Goal: Communication & Community: Answer question/provide support

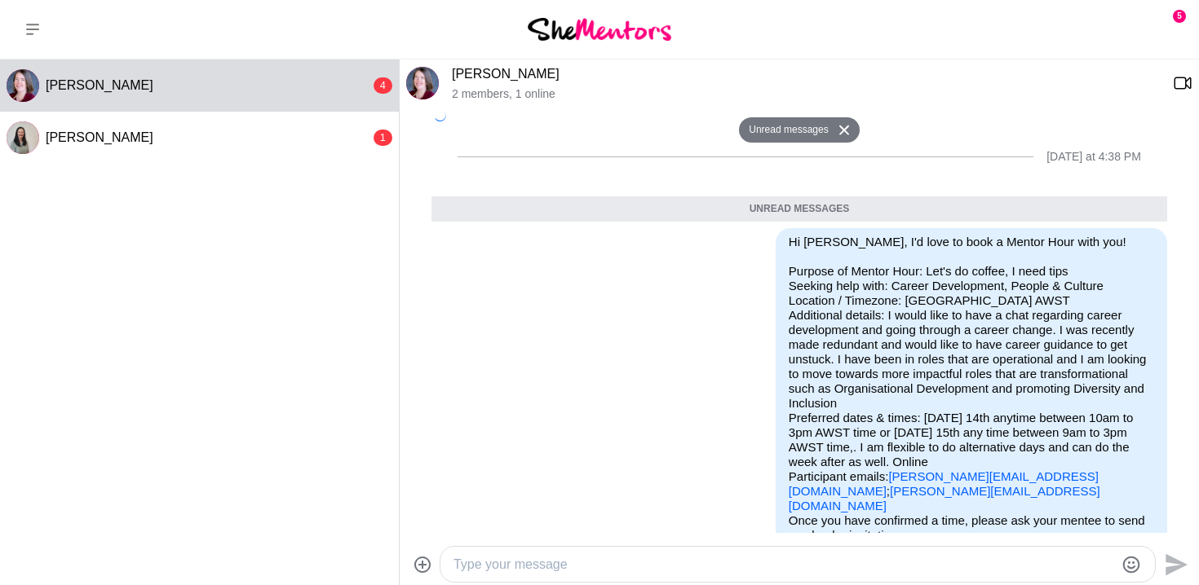
scroll to position [245, 0]
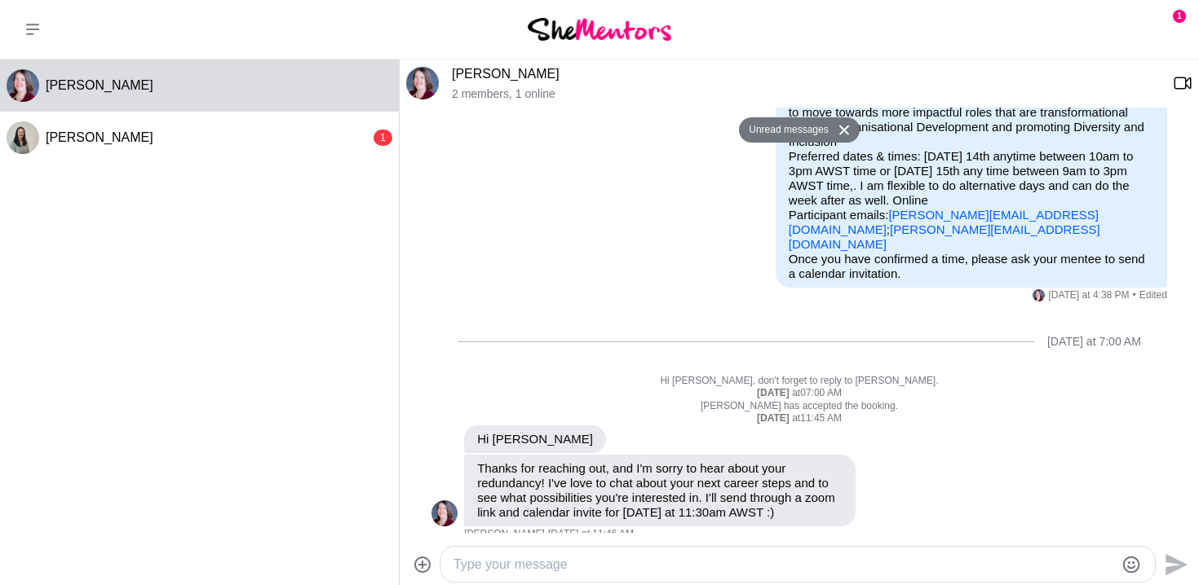
click at [500, 564] on textarea "Type your message" at bounding box center [783, 565] width 660 height 20
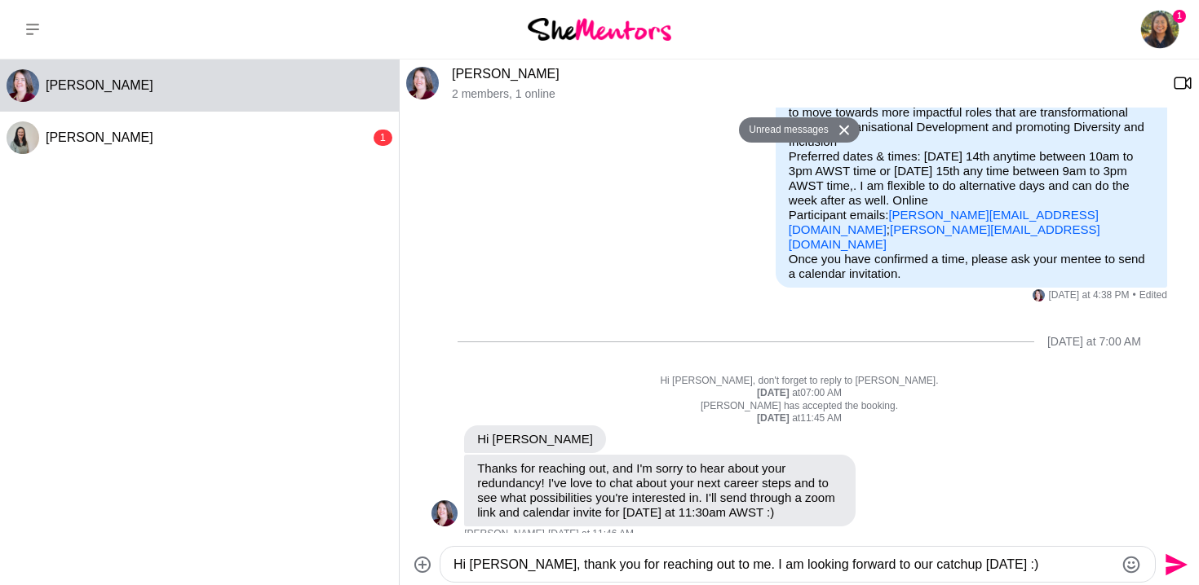
type textarea "Hi Danielle, thank you for reaching out to me. I am looking forward to our catc…"
click at [1177, 561] on icon "Send" at bounding box center [1176, 565] width 22 height 22
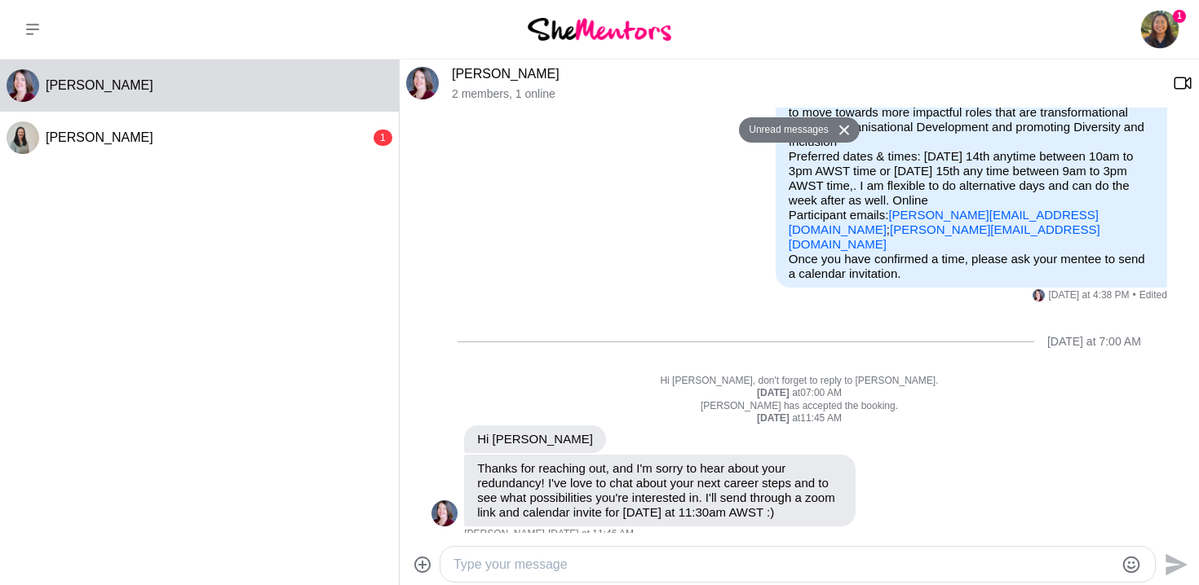
scroll to position [374, 0]
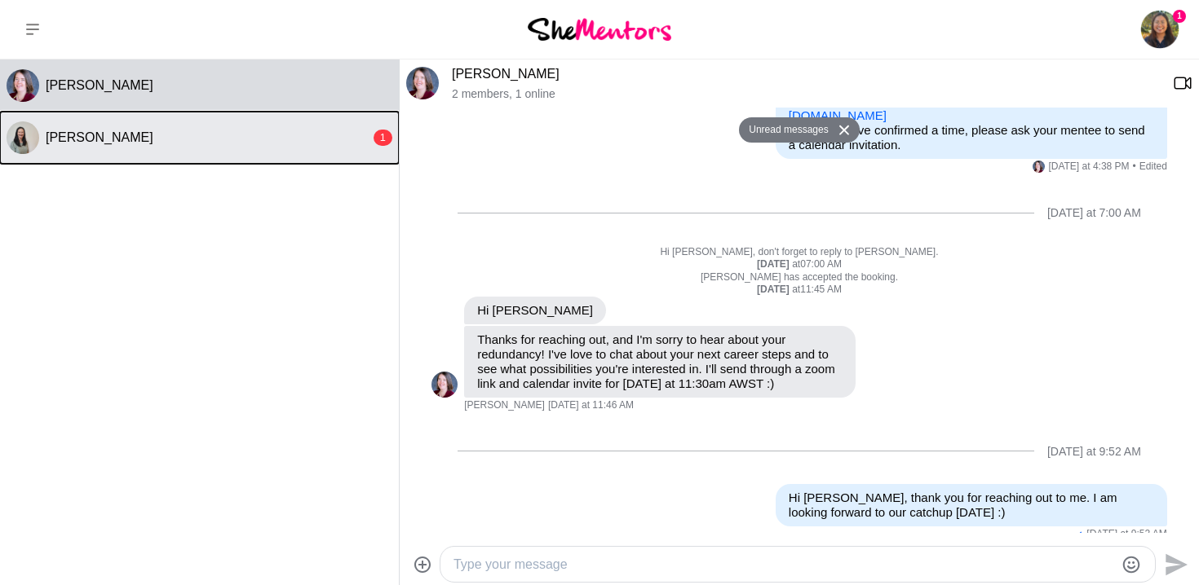
click at [276, 135] on div "Fiona Spink" at bounding box center [208, 138] width 324 height 16
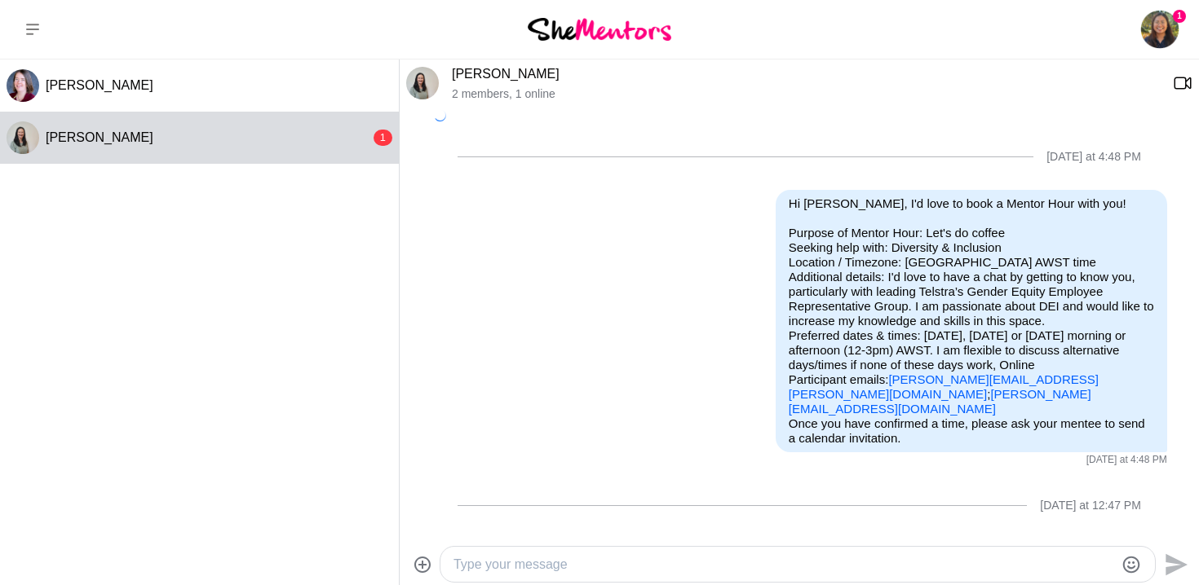
scroll to position [441, 0]
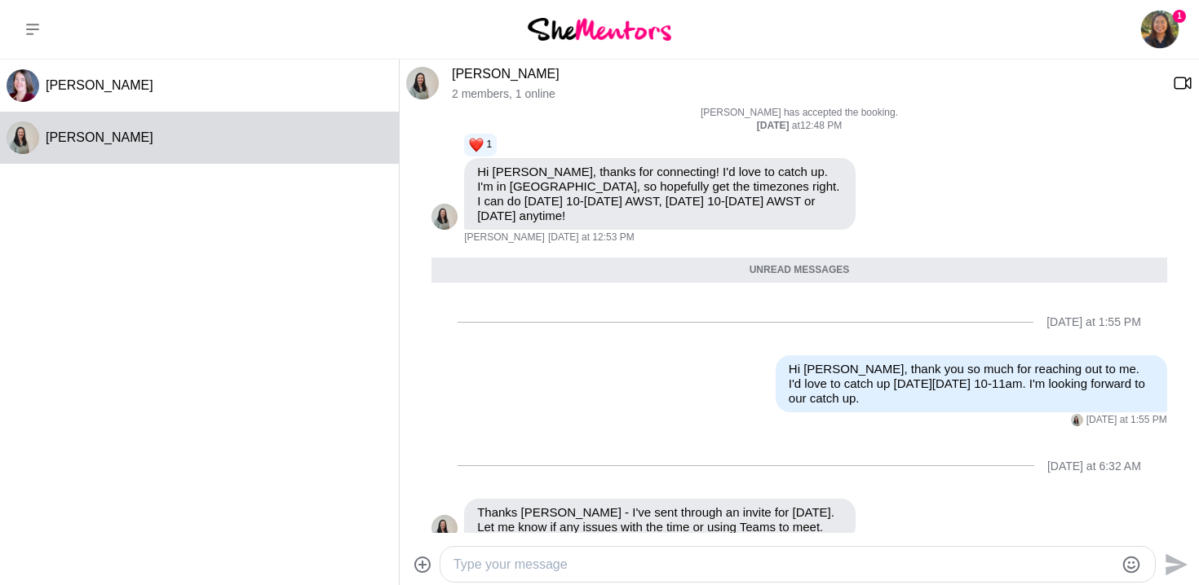
click at [663, 557] on textarea "Type your message" at bounding box center [783, 565] width 660 height 20
click at [423, 82] on img at bounding box center [422, 83] width 33 height 33
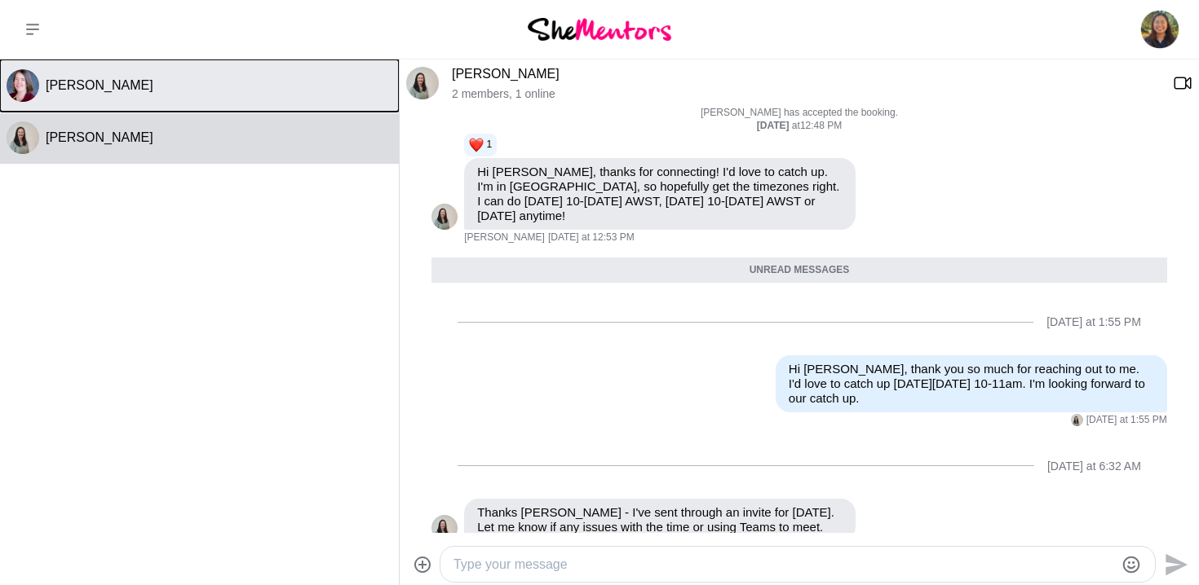
click at [188, 89] on div "[PERSON_NAME]" at bounding box center [219, 85] width 347 height 16
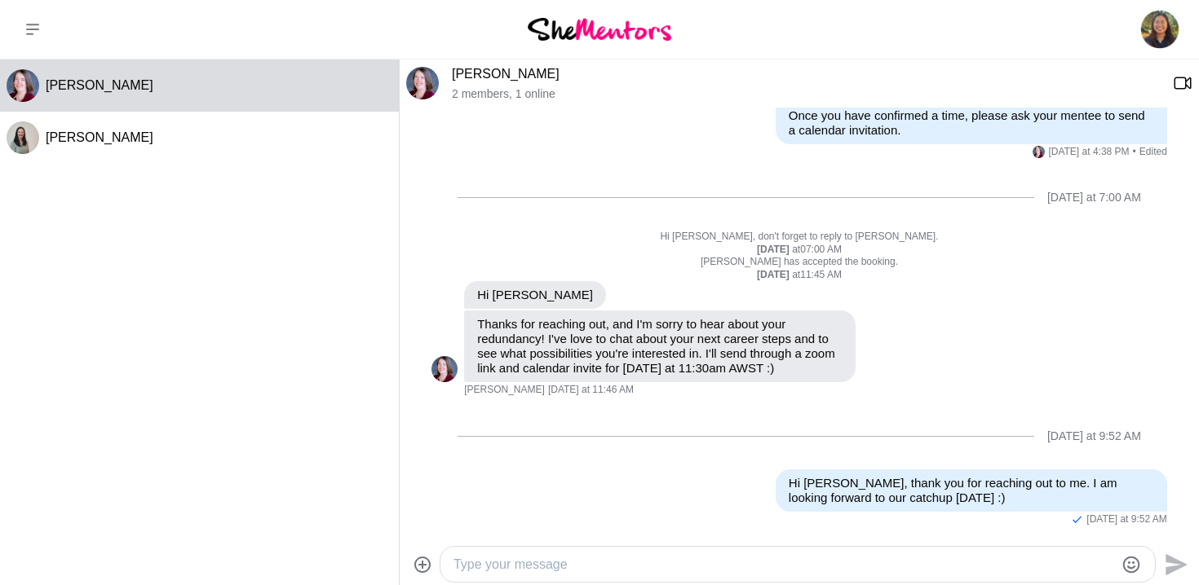
scroll to position [335, 0]
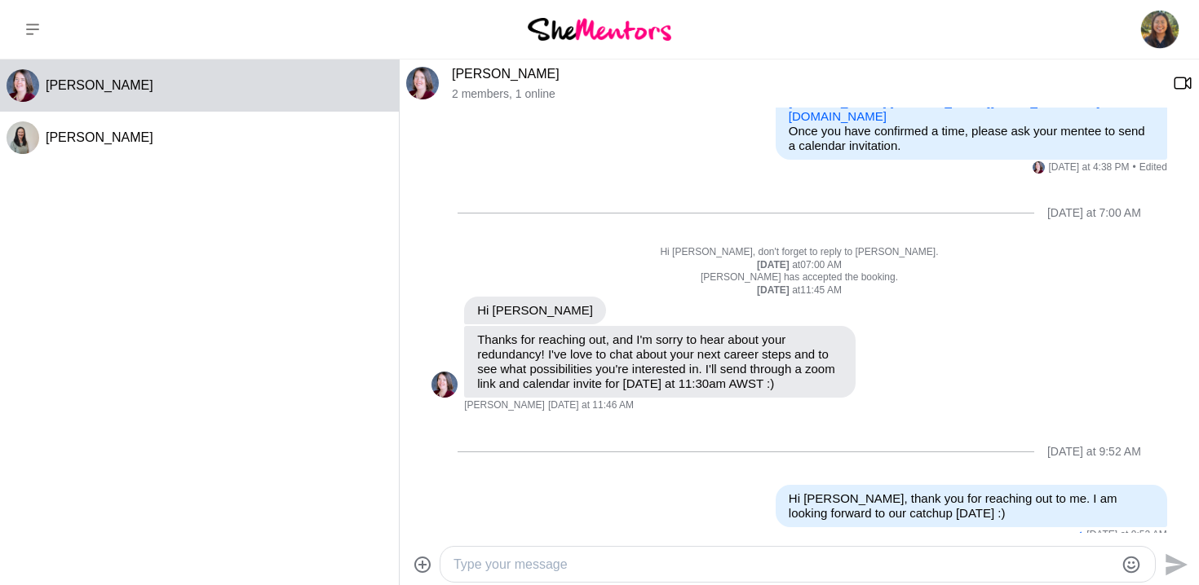
click at [422, 82] on img at bounding box center [422, 83] width 33 height 33
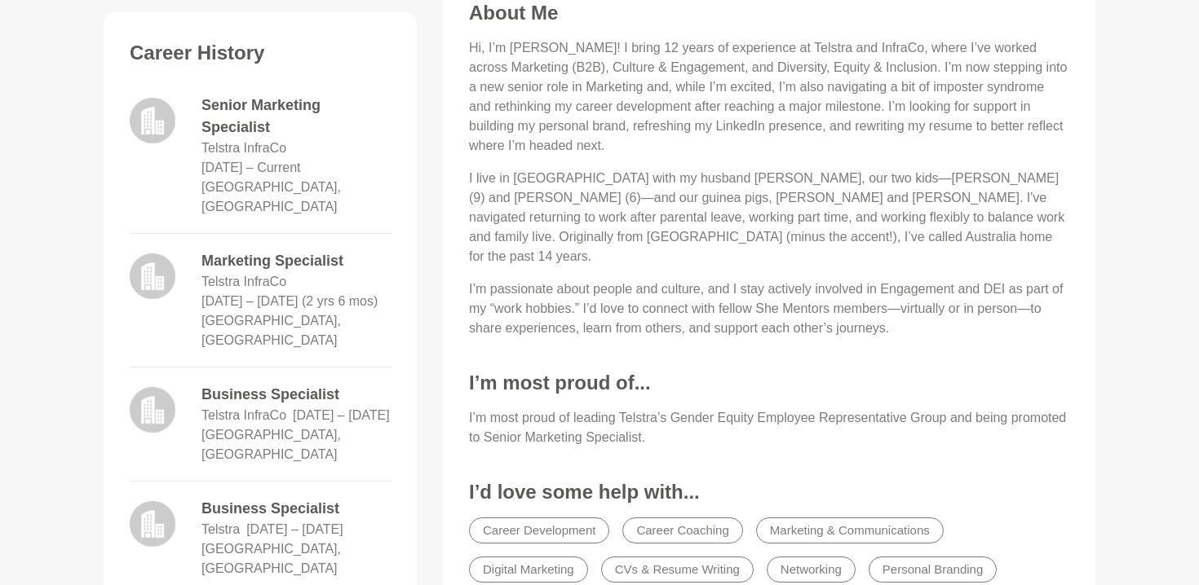
scroll to position [691, 0]
